Goal: Transaction & Acquisition: Purchase product/service

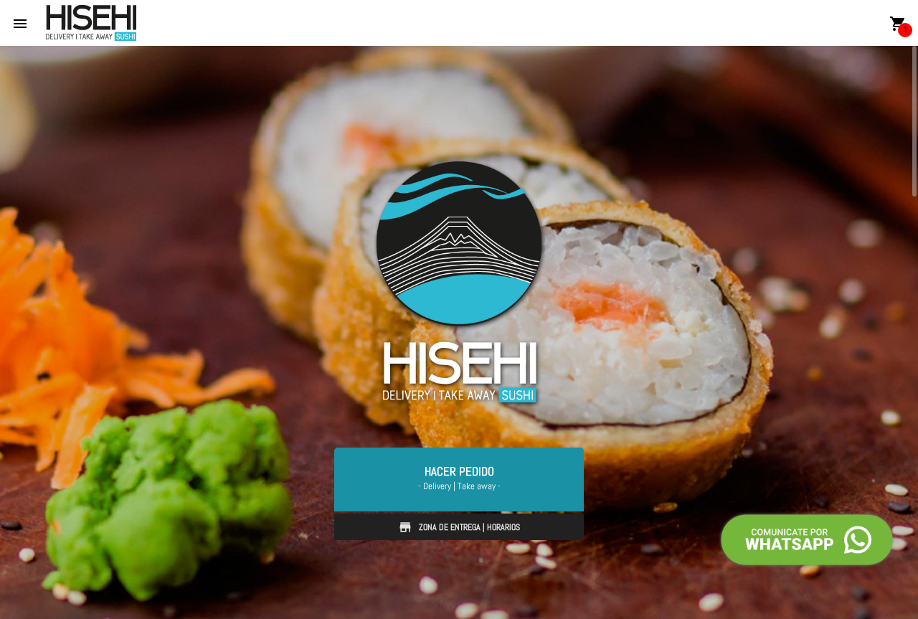
click at [470, 467] on link "Hacer Pedido - Delivery | Take away -" at bounding box center [458, 478] width 249 height 63
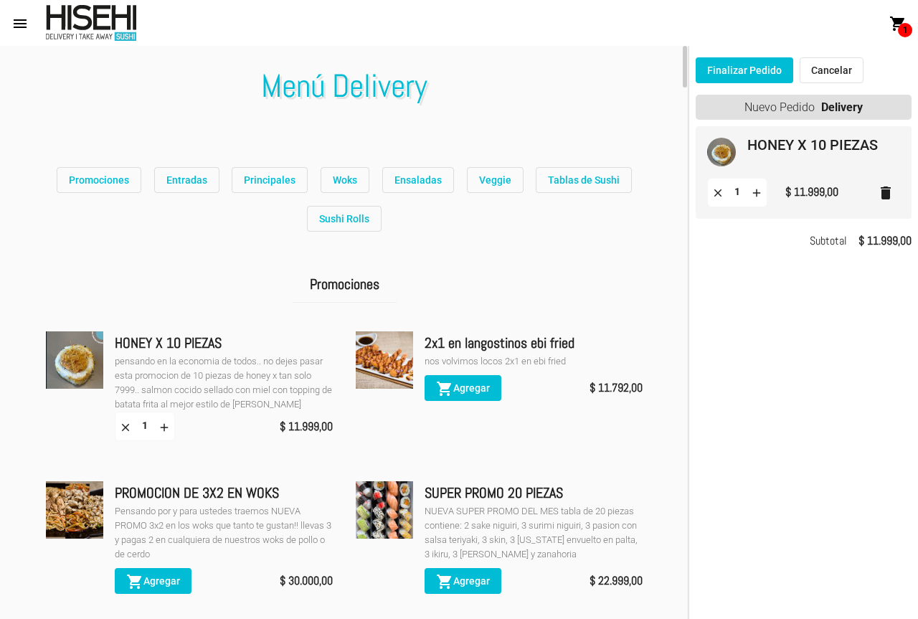
click at [427, 182] on span "Ensaladas" at bounding box center [417, 179] width 47 height 11
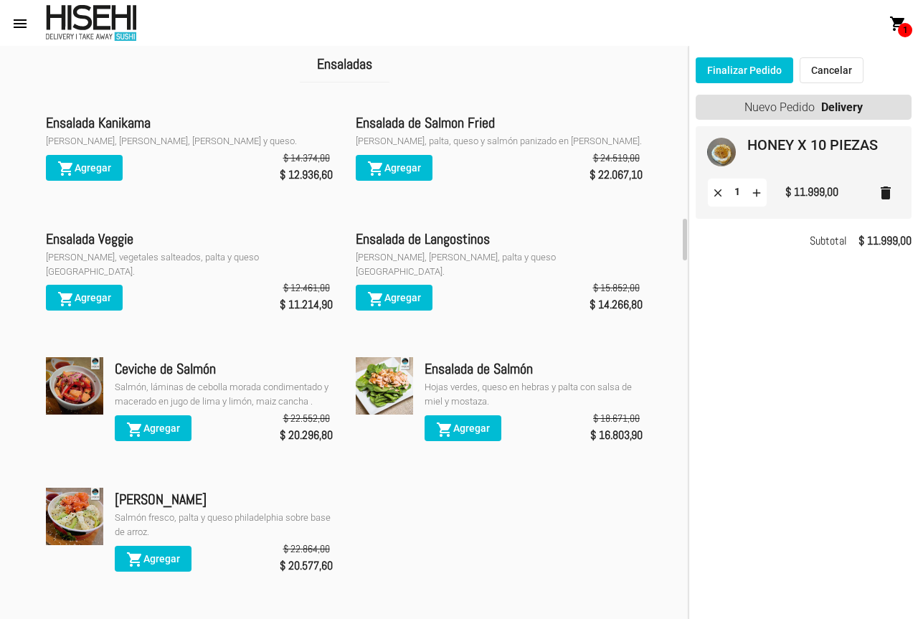
click at [127, 245] on div "Ensalada Veggie" at bounding box center [189, 238] width 287 height 23
click at [71, 294] on button "shopping_cart Agregar" at bounding box center [84, 298] width 77 height 26
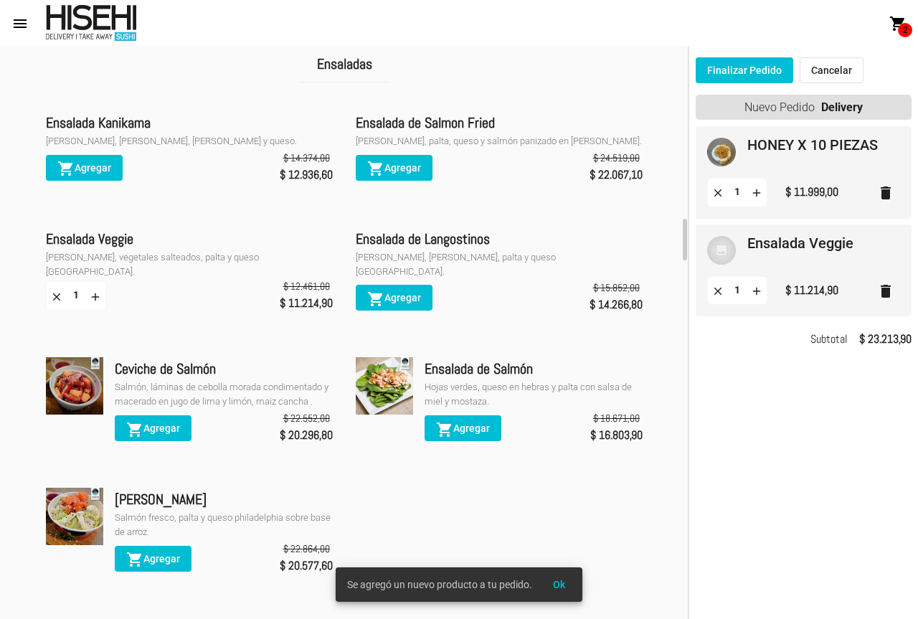
click at [886, 189] on mat-icon "delete" at bounding box center [885, 192] width 17 height 17
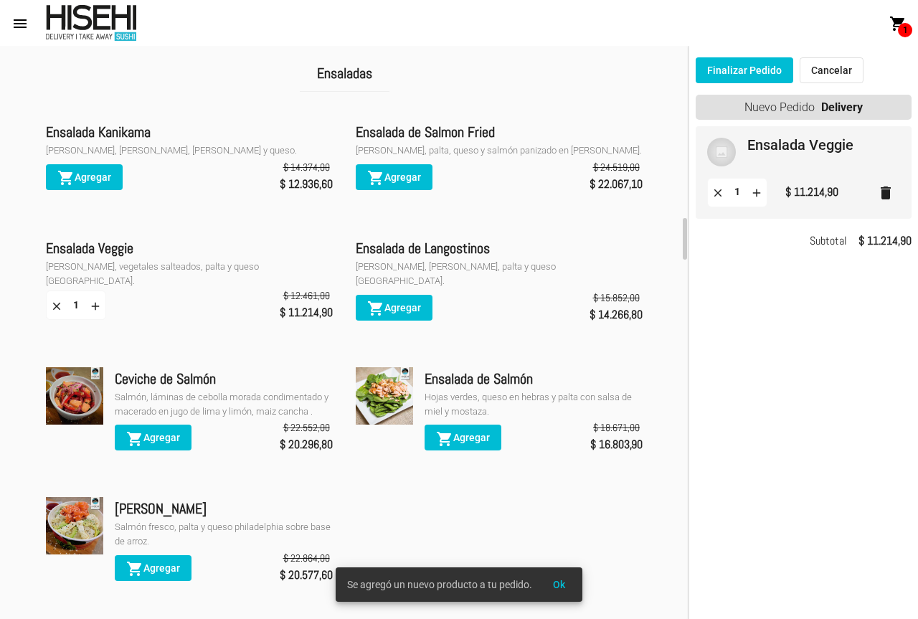
click at [723, 163] on img at bounding box center [721, 152] width 29 height 29
click at [790, 145] on mat-card-title "Ensalada Veggie" at bounding box center [800, 145] width 106 height 14
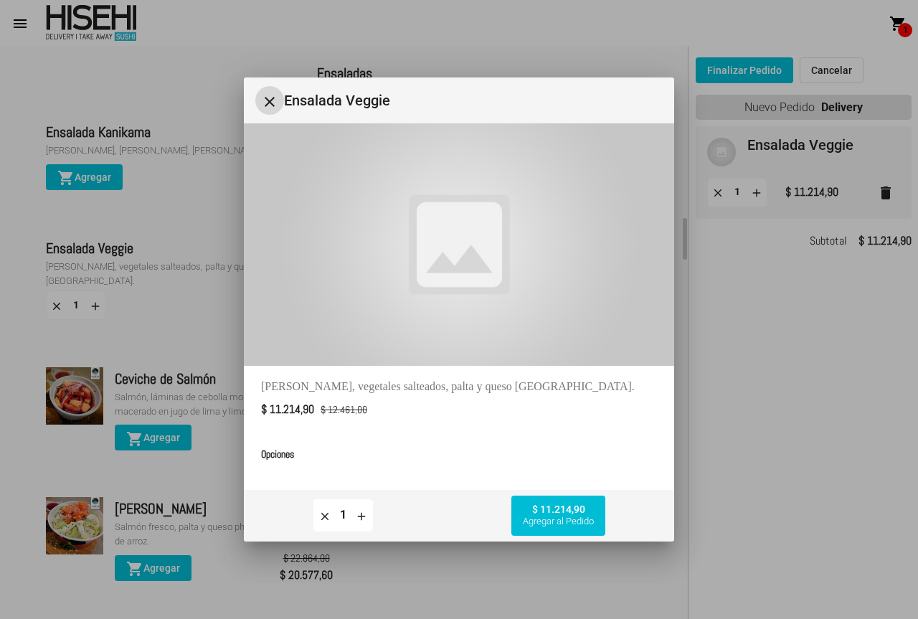
click at [296, 101] on span "Ensalada Veggie" at bounding box center [473, 100] width 379 height 23
click at [270, 105] on mat-icon "close" at bounding box center [269, 101] width 17 height 17
